Goal: Obtain resource: Download file/media

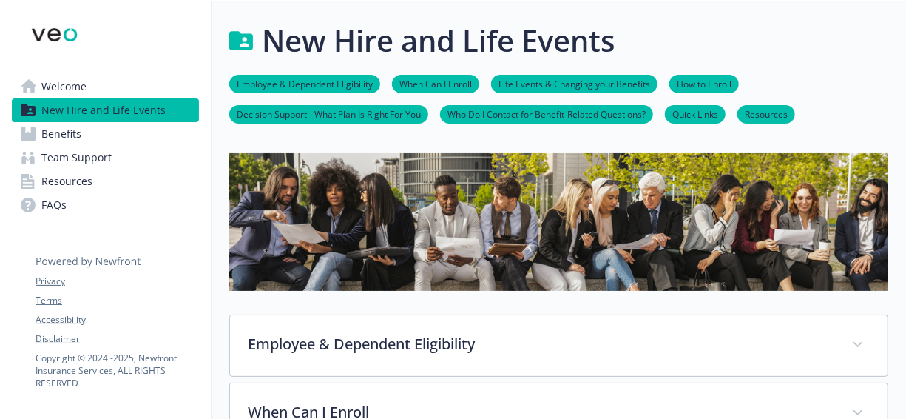
click at [92, 173] on link "Resources" at bounding box center [105, 181] width 187 height 24
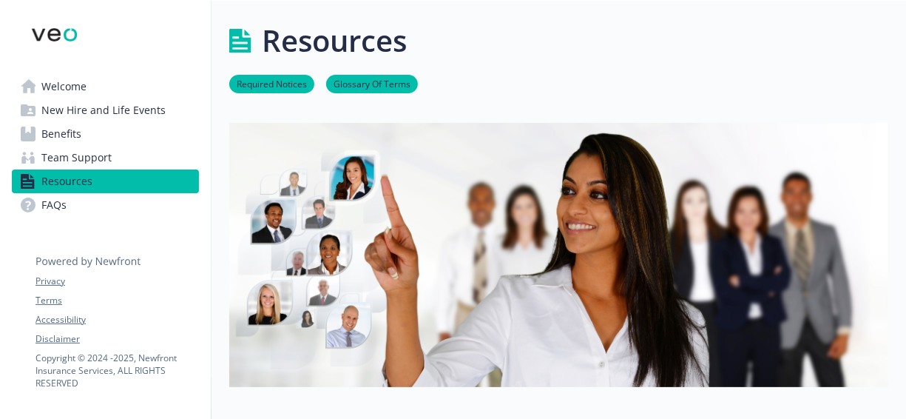
click at [105, 158] on span "Team Support" at bounding box center [76, 158] width 70 height 24
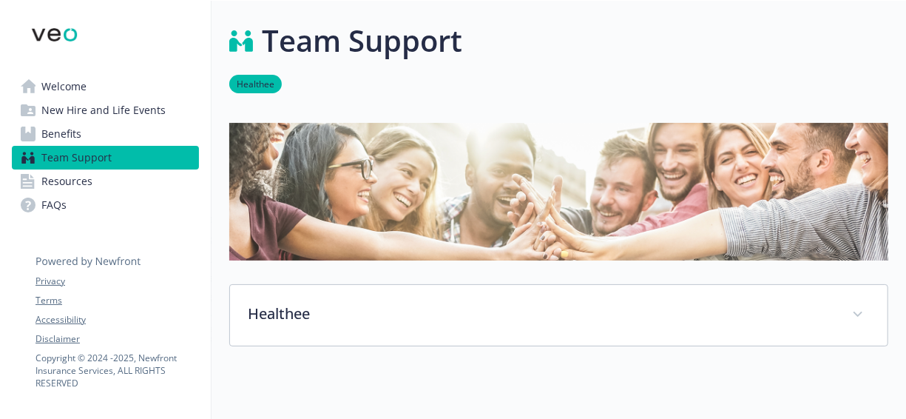
click at [142, 133] on link "Benefits" at bounding box center [105, 134] width 187 height 24
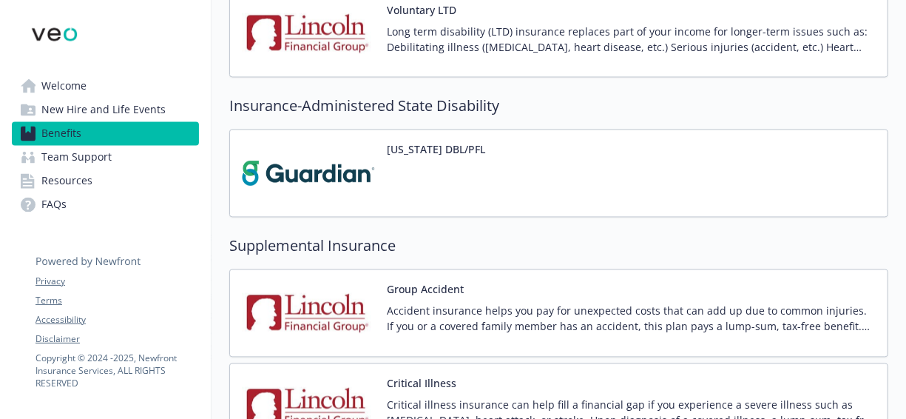
scroll to position [1224, 0]
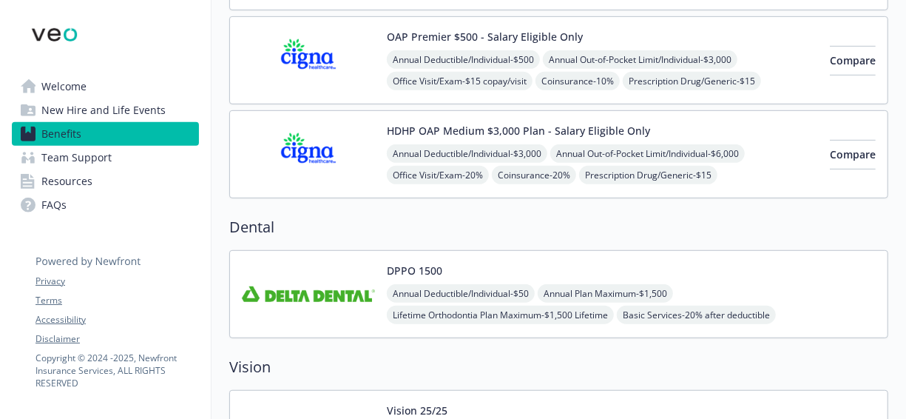
click at [467, 266] on div "DPPO 1500 Annual Deductible/Individual - $50 Annual Plan Maximum - $1,500 Lifet…" at bounding box center [631, 294] width 489 height 63
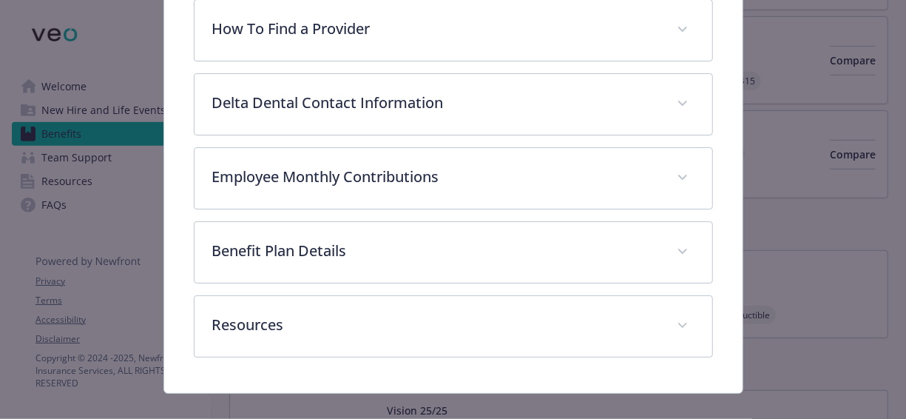
scroll to position [461, 0]
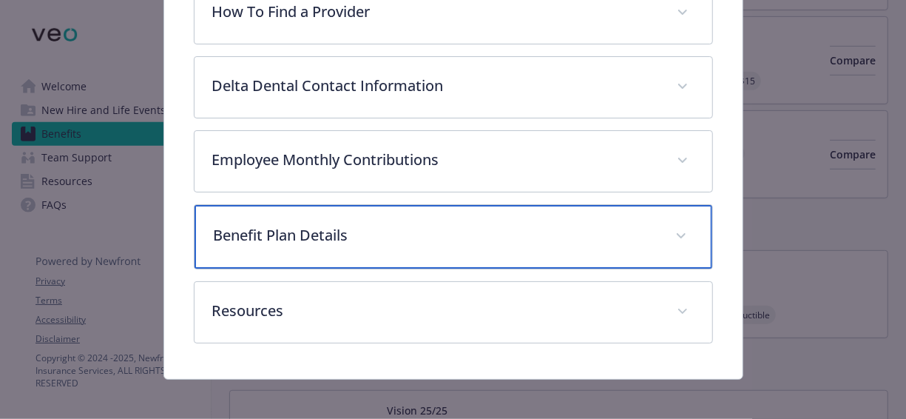
click at [408, 236] on p "Benefit Plan Details" at bounding box center [436, 235] width 444 height 22
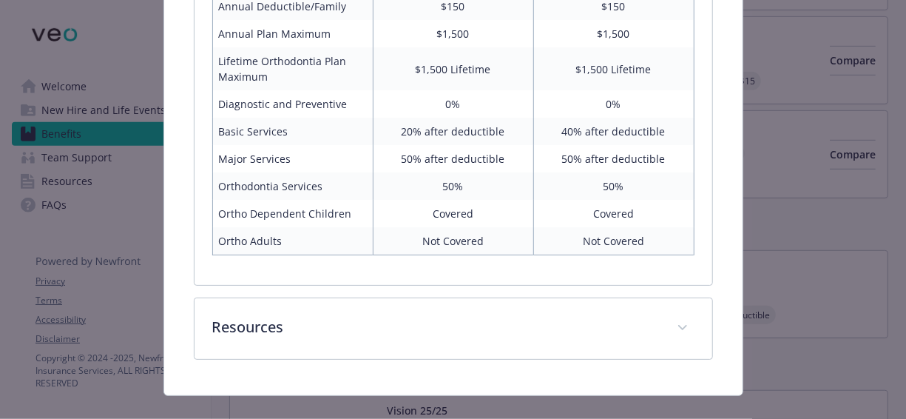
scroll to position [820, 0]
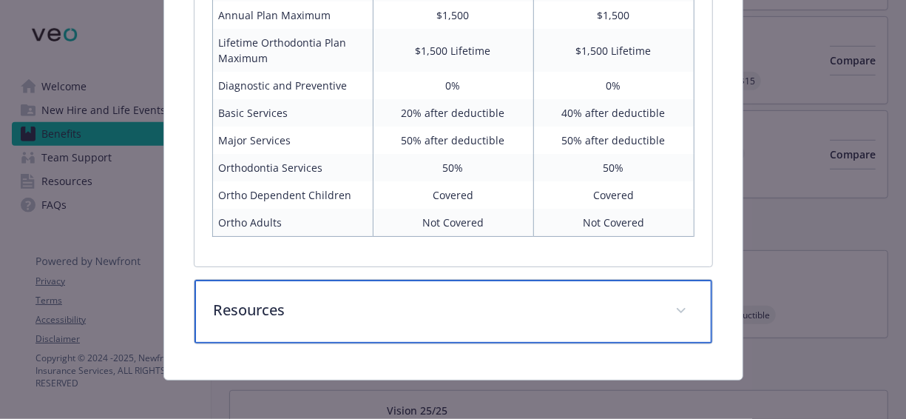
click at [399, 287] on div "Resources" at bounding box center [454, 312] width 518 height 64
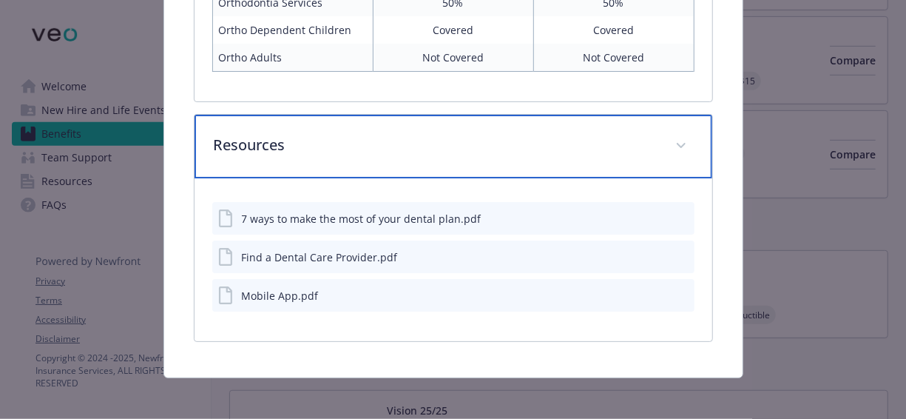
scroll to position [986, 0]
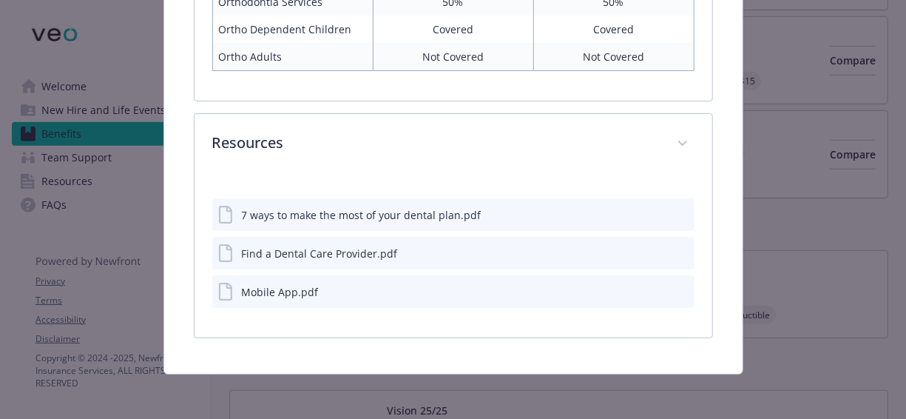
click at [650, 209] on icon "download file" at bounding box center [656, 214] width 12 height 12
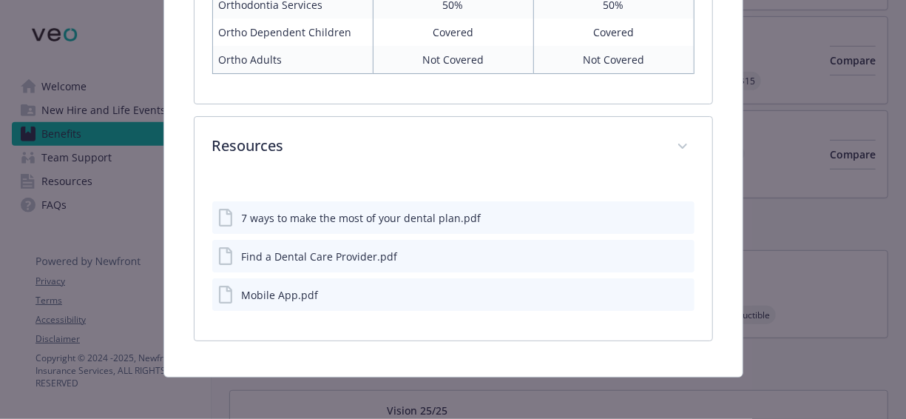
click at [650, 211] on icon "download file" at bounding box center [656, 217] width 12 height 12
